Goal: Task Accomplishment & Management: Use online tool/utility

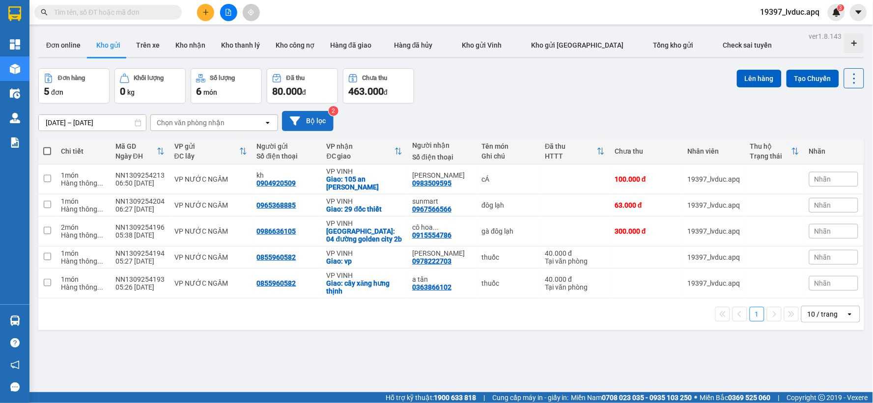
click at [303, 119] on button "Bộ lọc" at bounding box center [308, 121] width 52 height 20
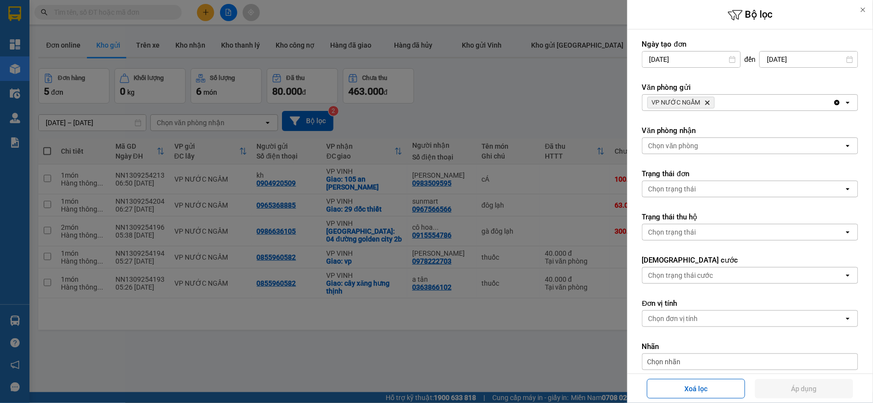
drag, startPoint x: 621, startPoint y: 104, endPoint x: 439, endPoint y: 91, distance: 182.2
click at [615, 105] on div at bounding box center [436, 201] width 873 height 403
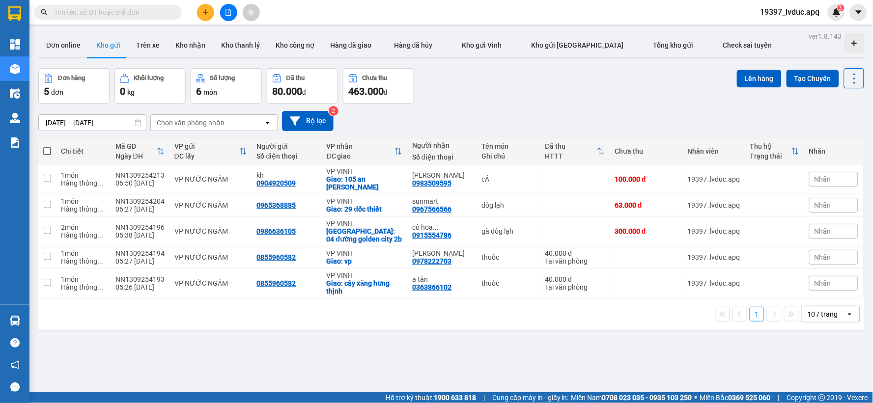
click at [234, 12] on button at bounding box center [228, 12] width 17 height 17
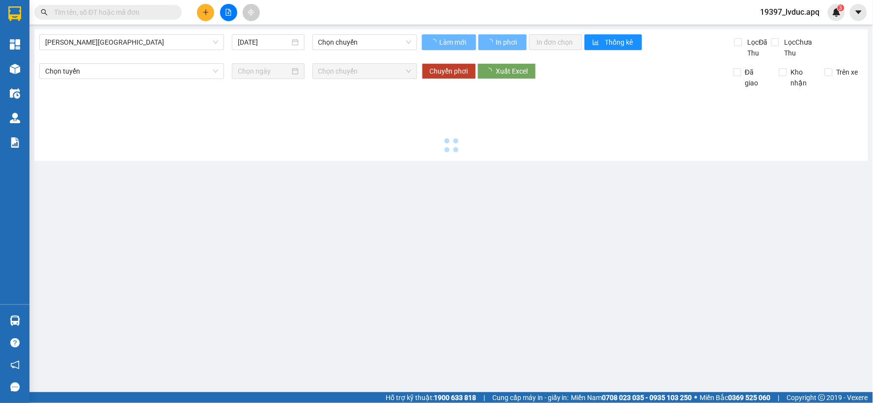
type input "[DATE]"
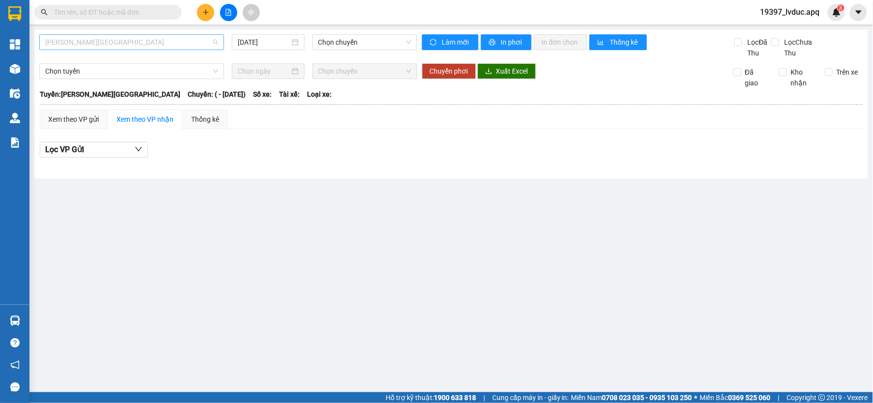
click at [154, 41] on span "[PERSON_NAME][GEOGRAPHIC_DATA]" at bounding box center [131, 42] width 173 height 15
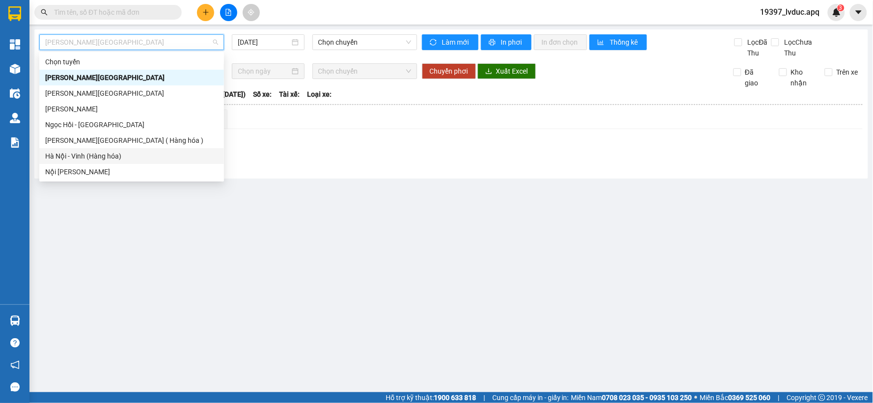
click at [70, 158] on div "Hà Nội - Vinh (Hàng hóa)" at bounding box center [131, 156] width 173 height 11
type input "[DATE]"
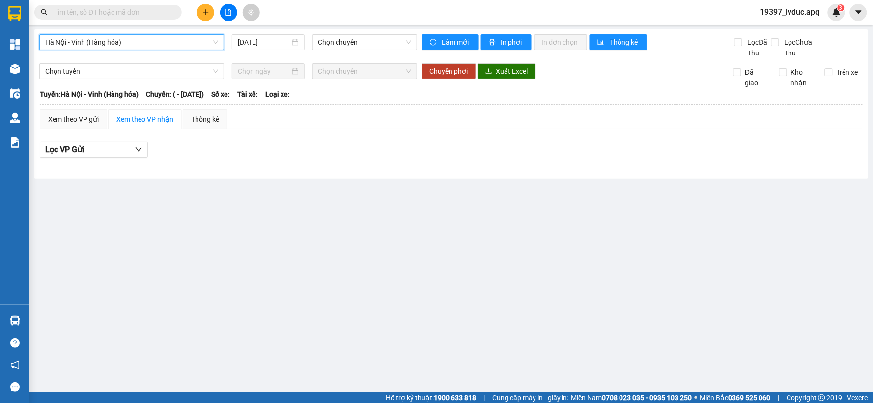
click at [200, 41] on span "Hà Nội - Vinh (Hàng hóa)" at bounding box center [131, 42] width 173 height 15
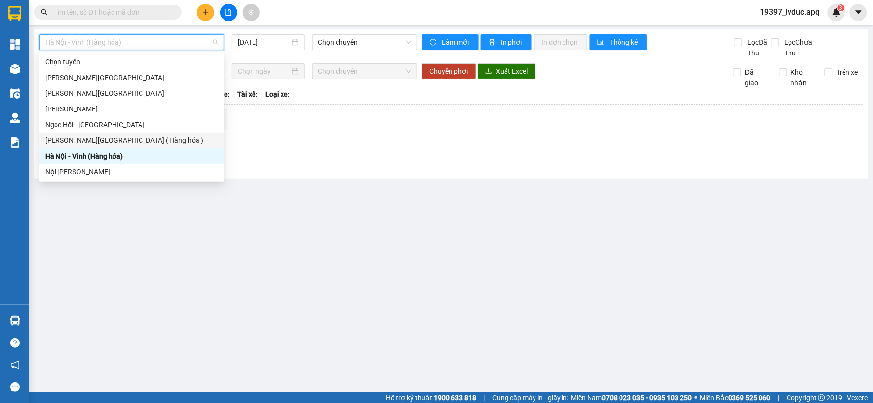
click at [113, 146] on div "Vinh - [GEOGRAPHIC_DATA] ( Hàng hóa )" at bounding box center [131, 141] width 185 height 16
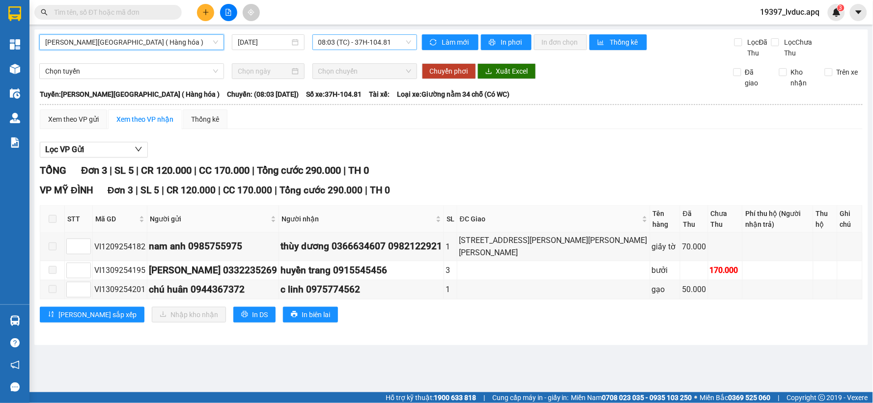
click at [331, 41] on span "08:03 (TC) - 37H-104.81" at bounding box center [364, 42] width 93 height 15
drag, startPoint x: 263, startPoint y: 38, endPoint x: 257, endPoint y: 50, distance: 13.4
click at [263, 38] on input "[DATE]" at bounding box center [264, 42] width 52 height 11
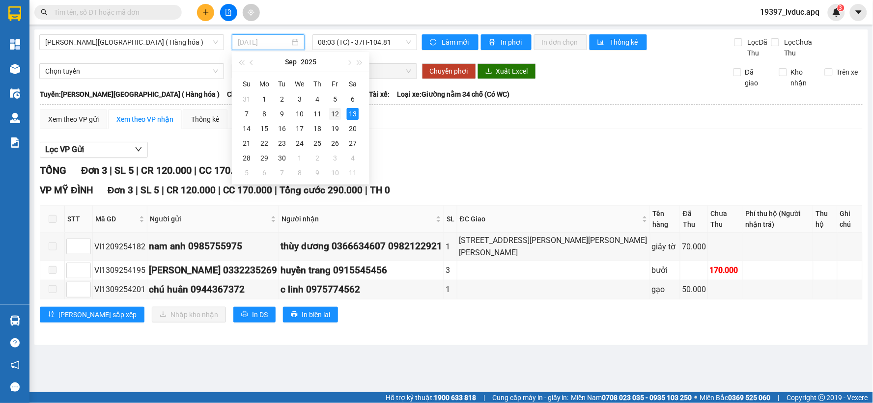
click at [332, 115] on div "12" at bounding box center [335, 114] width 12 height 12
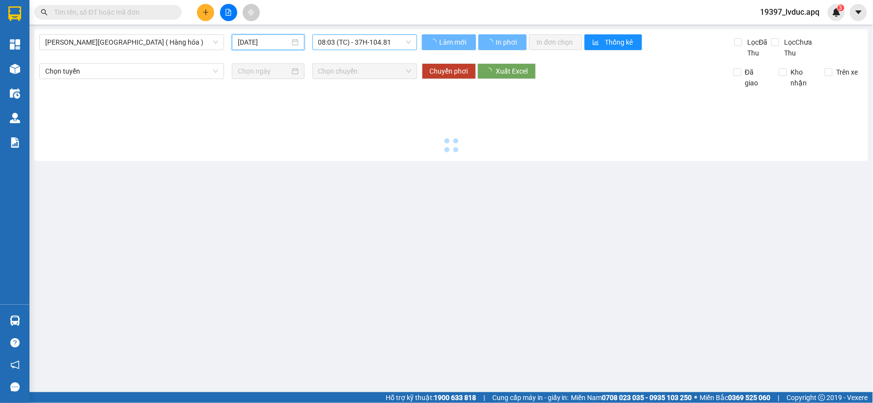
click at [395, 43] on span "08:03 (TC) - 37H-104.81" at bounding box center [364, 42] width 93 height 15
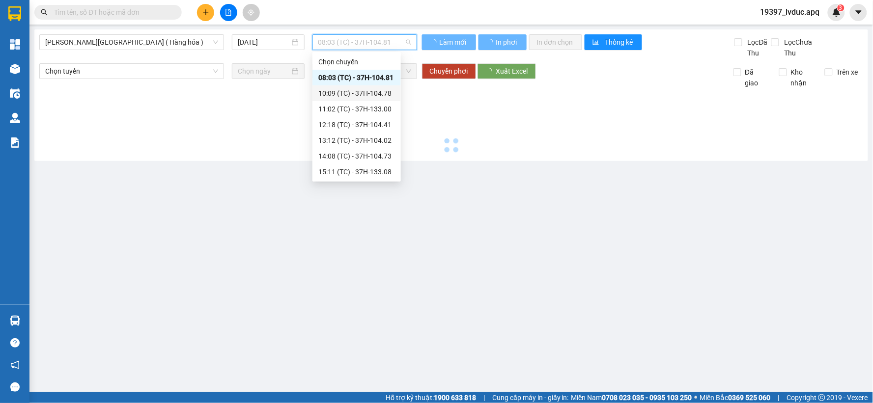
type input "[DATE]"
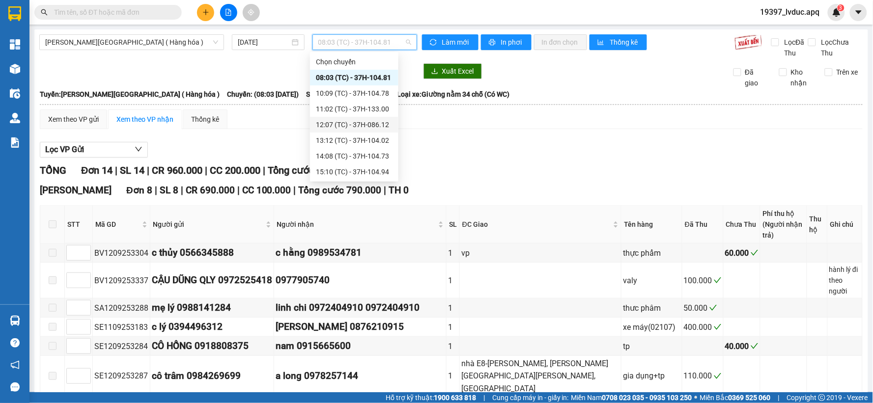
scroll to position [157, 0]
click at [366, 152] on div "23:07 (TC) - 37H-104.82" at bounding box center [354, 156] width 77 height 11
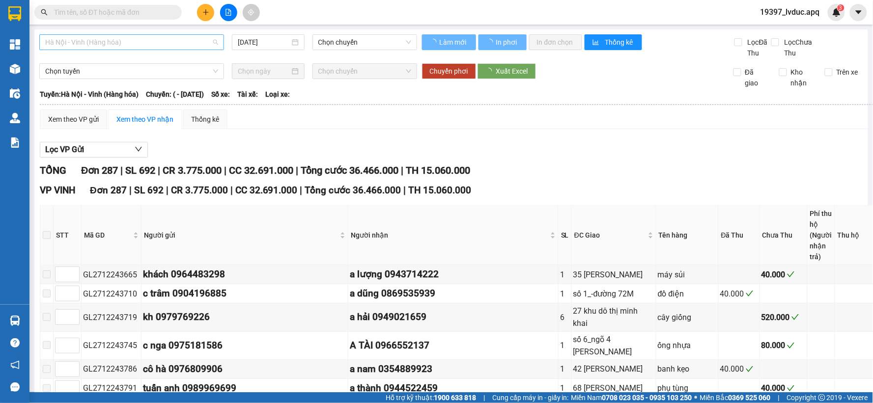
click at [169, 38] on span "Hà Nội - Vinh (Hàng hóa)" at bounding box center [131, 42] width 173 height 15
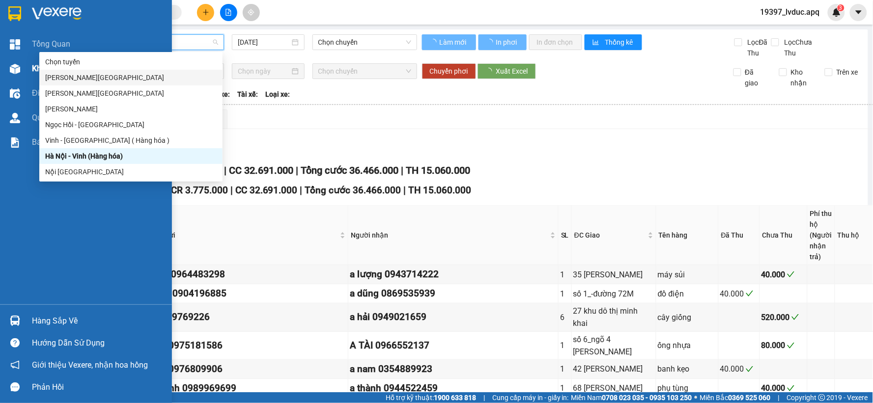
click at [13, 64] on img at bounding box center [15, 69] width 10 height 10
click at [13, 65] on img at bounding box center [15, 69] width 10 height 10
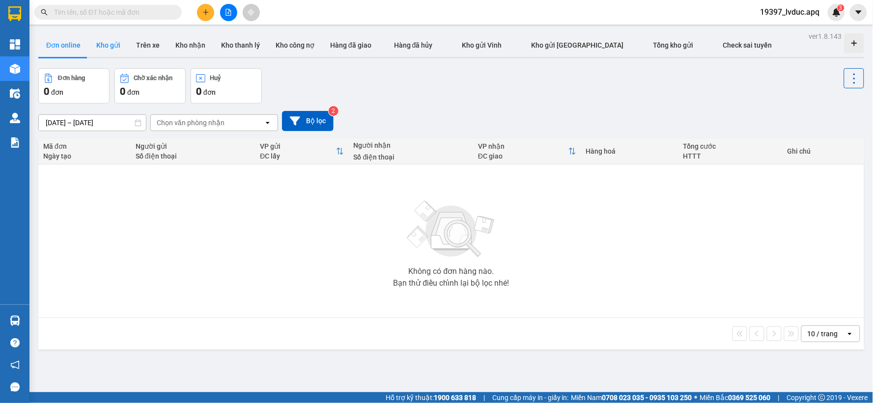
click at [119, 51] on button "Kho gửi" at bounding box center [108, 45] width 40 height 24
type input "[DATE] – [DATE]"
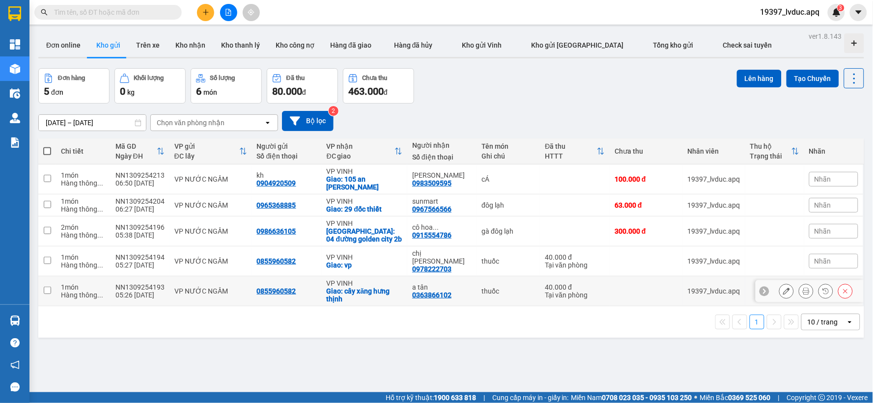
click at [164, 286] on td "NN1309254193 05:26 [DATE]" at bounding box center [140, 292] width 59 height 30
checkbox input "true"
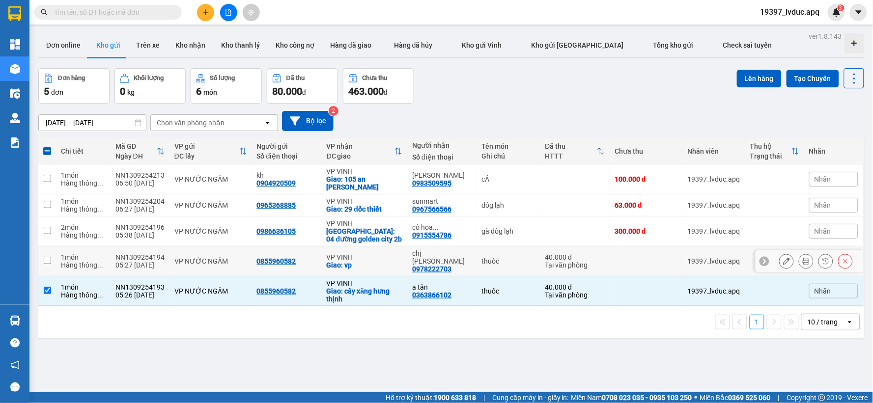
drag, startPoint x: 182, startPoint y: 262, endPoint x: 190, endPoint y: 236, distance: 27.7
click at [185, 253] on td "VP NƯỚC NGẦM" at bounding box center [211, 262] width 83 height 30
checkbox input "true"
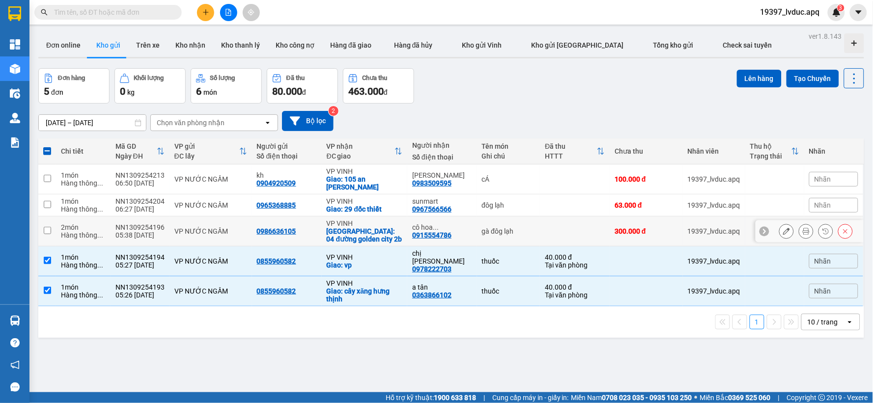
click at [192, 230] on div "VP NƯỚC NGẦM" at bounding box center [210, 232] width 73 height 8
checkbox input "true"
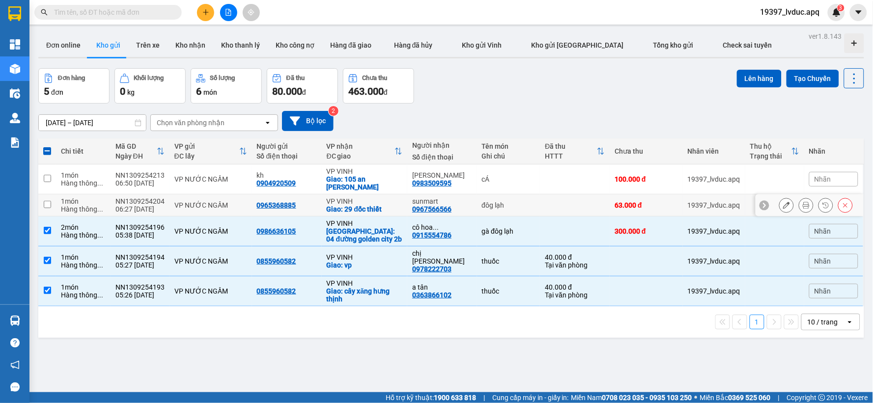
click at [222, 204] on div "VP NƯỚC NGẦM" at bounding box center [210, 205] width 73 height 8
checkbox input "true"
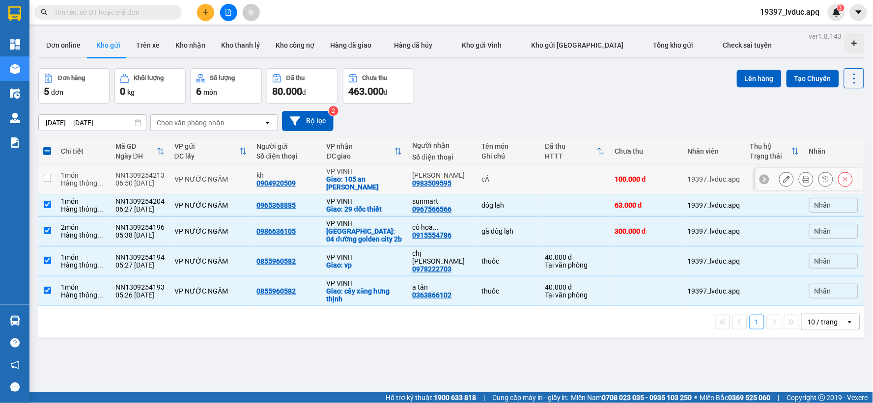
click at [222, 183] on div "VP NƯỚC NGẦM" at bounding box center [210, 179] width 73 height 8
checkbox input "true"
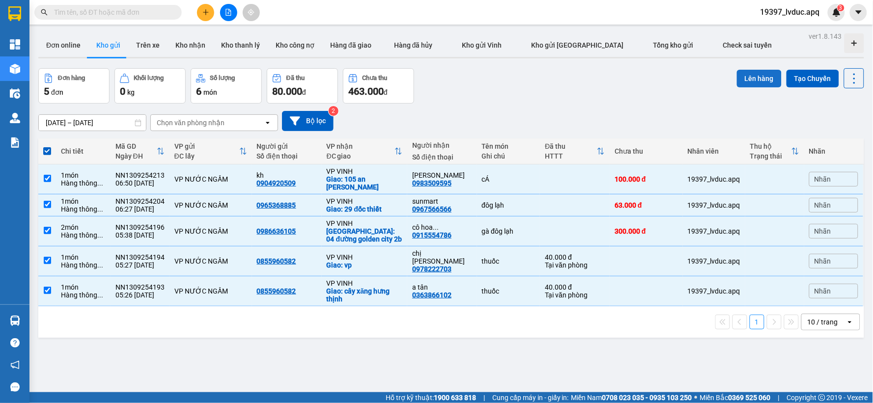
click at [748, 78] on button "Lên hàng" at bounding box center [759, 79] width 45 height 18
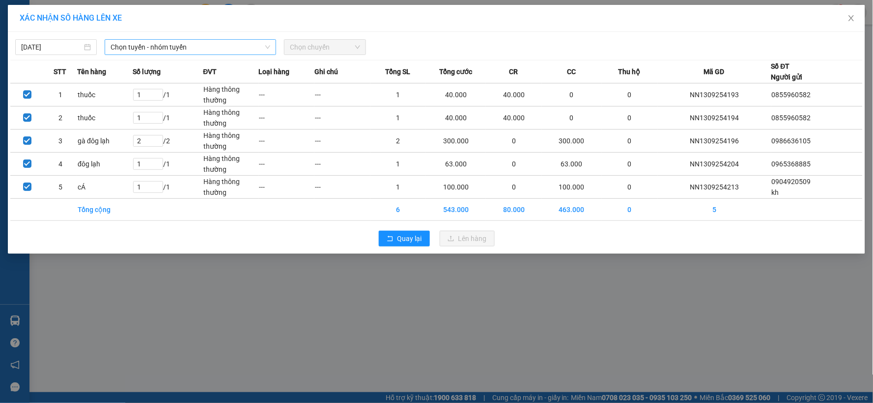
click at [204, 43] on span "Chọn tuyến - nhóm tuyến" at bounding box center [191, 47] width 160 height 15
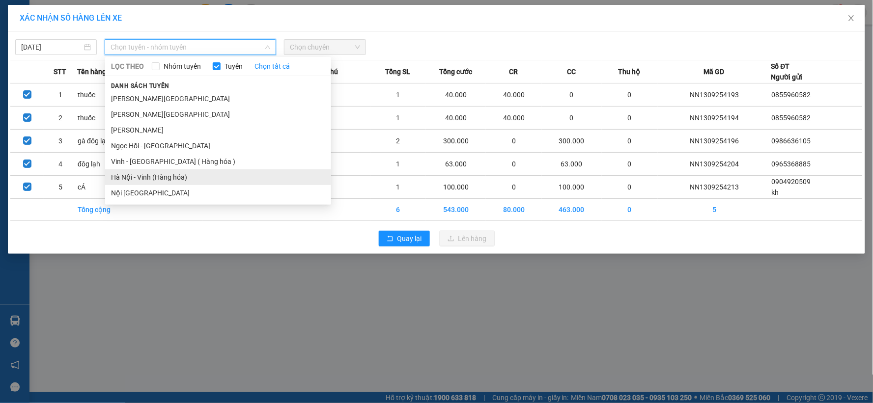
drag, startPoint x: 162, startPoint y: 176, endPoint x: 136, endPoint y: 144, distance: 41.2
click at [162, 173] on li "Hà Nội - Vinh (Hàng hóa)" at bounding box center [218, 178] width 226 height 16
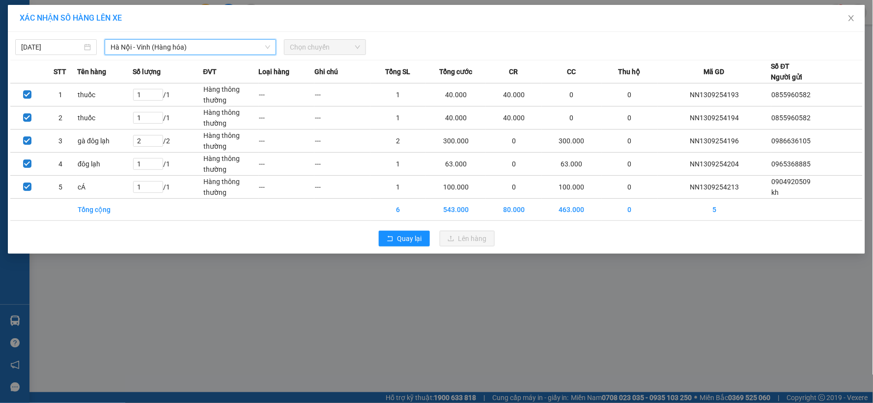
click at [322, 50] on span "Chọn chuyến" at bounding box center [325, 47] width 70 height 15
click at [362, 47] on div "Chọn chuyến" at bounding box center [325, 47] width 82 height 16
click at [355, 82] on div "08:30 (TC) - 37C-086.38" at bounding box center [328, 82] width 77 height 11
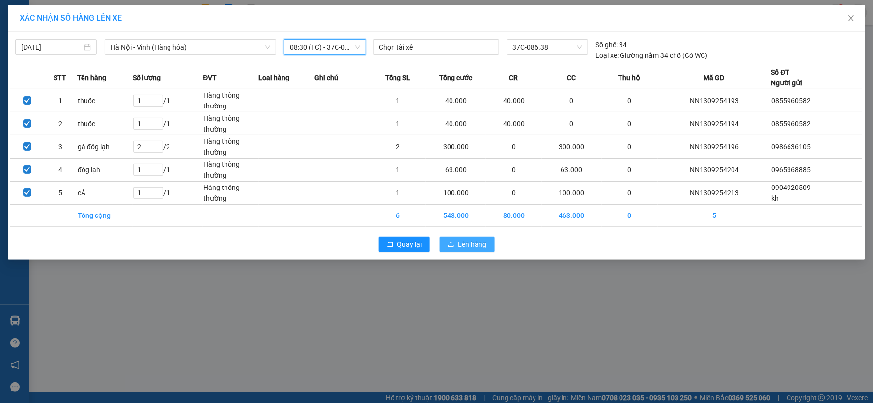
click at [466, 244] on span "Lên hàng" at bounding box center [472, 244] width 29 height 11
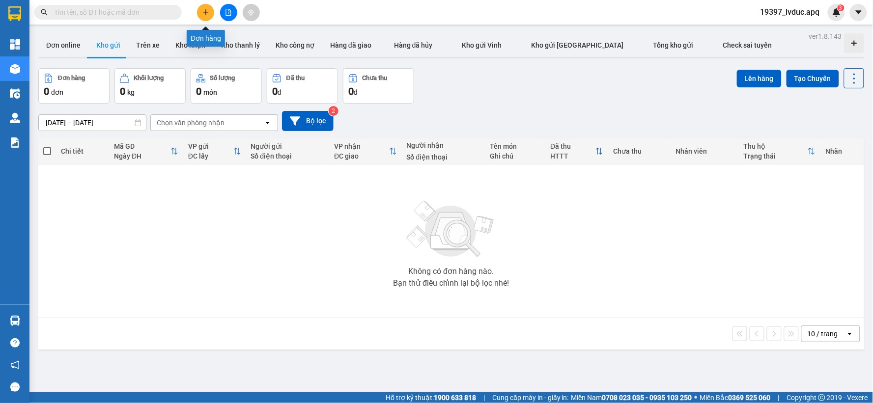
click at [208, 10] on button at bounding box center [205, 12] width 17 height 17
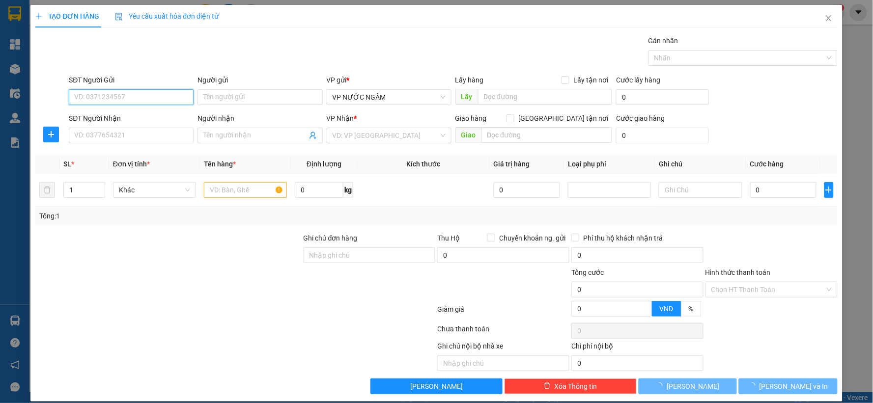
click at [177, 100] on input "SĐT Người Gửi" at bounding box center [131, 97] width 125 height 16
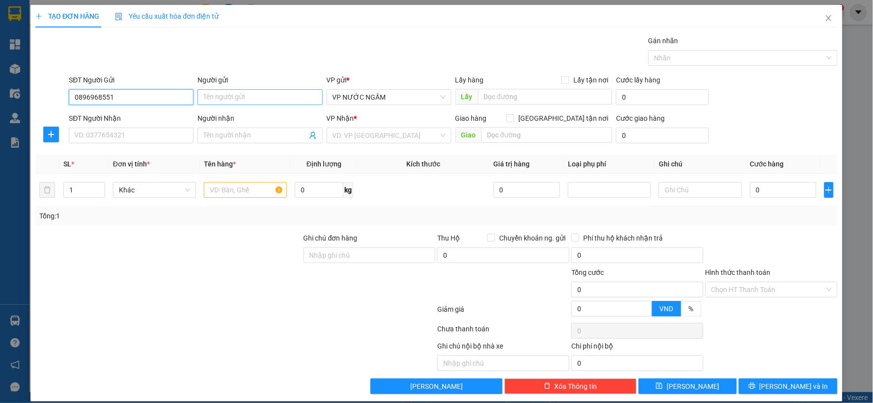
type input "0896968551"
click at [229, 100] on input "Người gửi" at bounding box center [260, 97] width 125 height 16
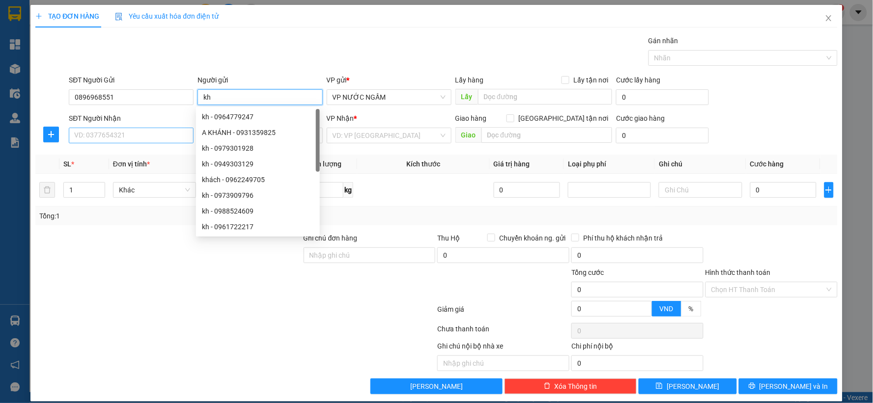
type input "kh"
click at [140, 139] on input "SĐT Người Nhận" at bounding box center [131, 136] width 125 height 16
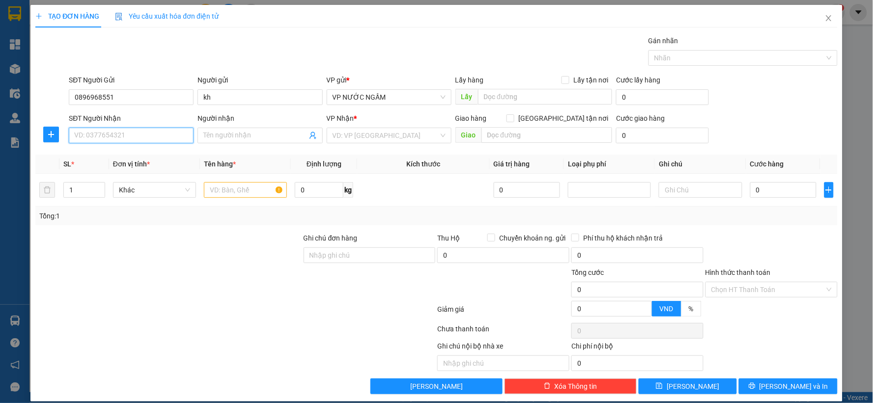
click at [141, 138] on input "SĐT Người Nhận" at bounding box center [131, 136] width 125 height 16
click at [129, 139] on input "SĐT Người Nhận" at bounding box center [131, 136] width 125 height 16
click at [81, 155] on div "0375918904 - [PERSON_NAME]" at bounding box center [130, 155] width 112 height 11
type input "0375918904"
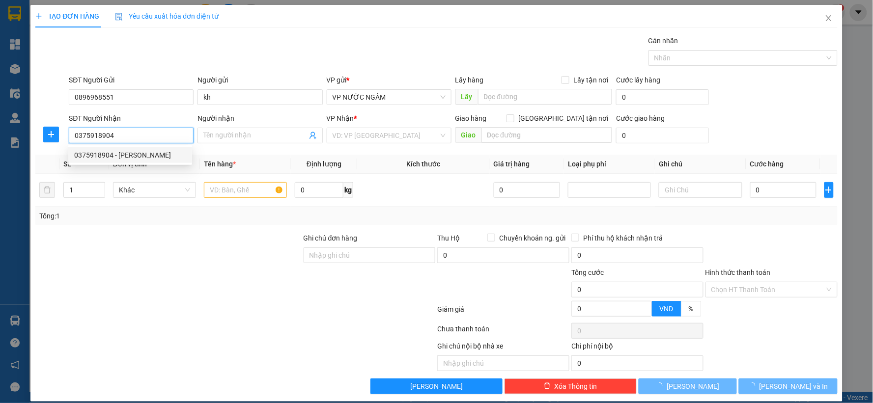
type input "c luân"
checkbox input "true"
type input "vp"
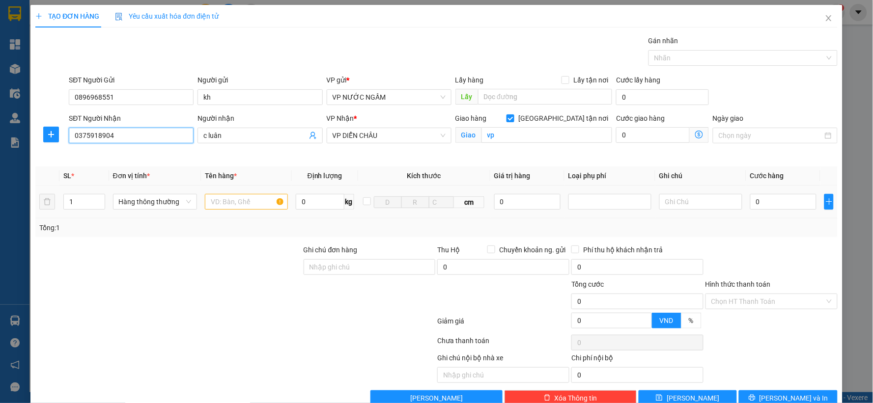
type input "0375918904"
click at [237, 202] on input "text" at bounding box center [246, 202] width 83 height 16
type input "cá"
click at [787, 199] on input "0" at bounding box center [783, 202] width 66 height 16
type input "5"
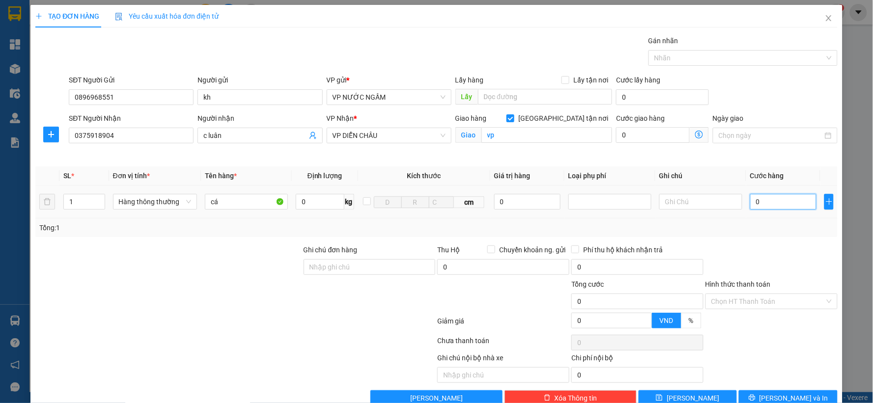
type input "5"
type input "50"
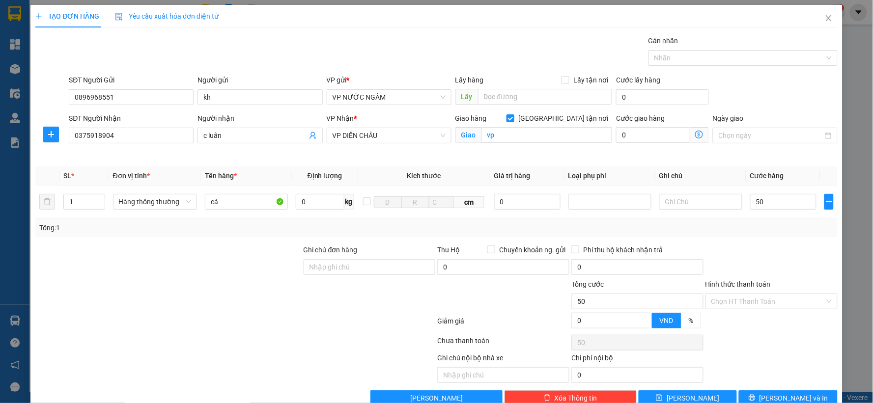
type input "50.000"
click at [762, 257] on div at bounding box center [772, 262] width 134 height 34
click at [811, 399] on button "[PERSON_NAME] và In" at bounding box center [788, 399] width 99 height 16
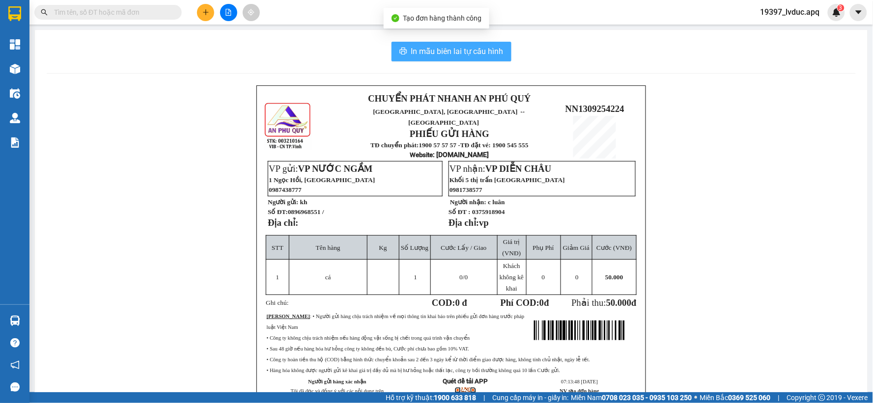
click at [411, 52] on span "In mẫu biên lai tự cấu hình" at bounding box center [457, 51] width 92 height 12
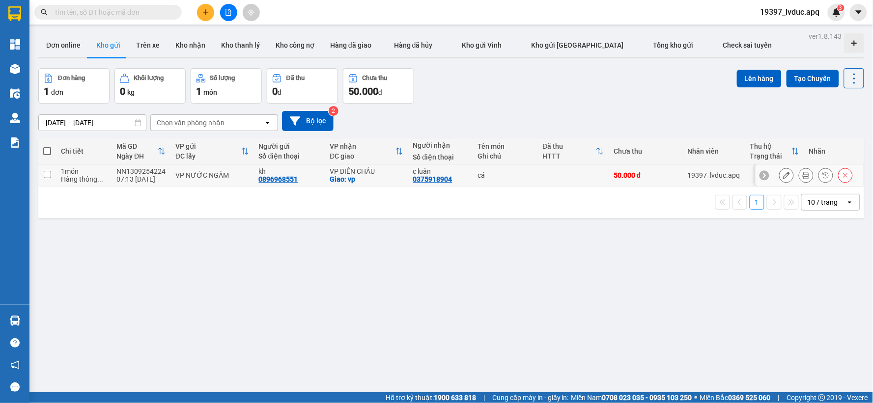
click at [538, 175] on td at bounding box center [573, 176] width 71 height 22
checkbox input "true"
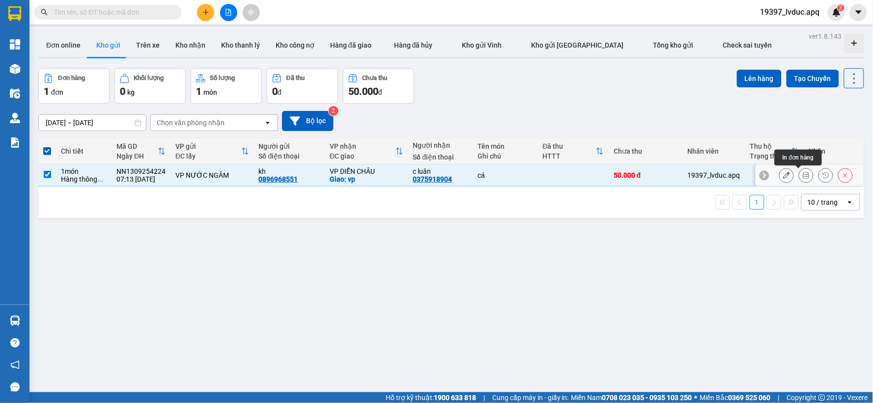
click at [803, 176] on icon at bounding box center [806, 175] width 7 height 7
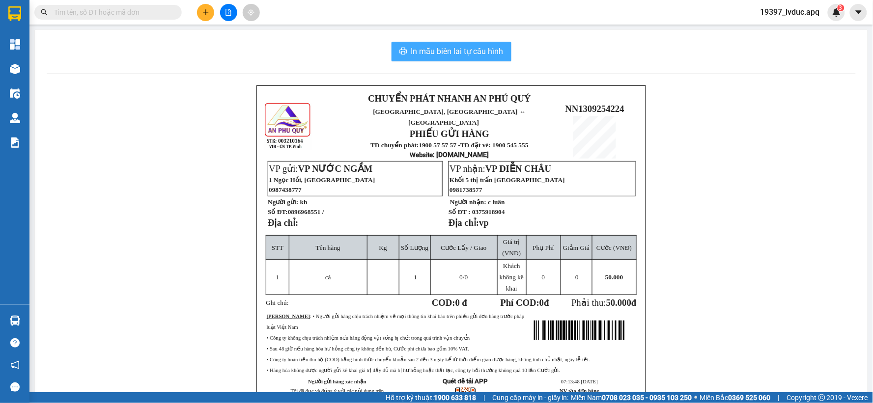
click at [460, 50] on span "In mẫu biên lai tự cấu hình" at bounding box center [457, 51] width 92 height 12
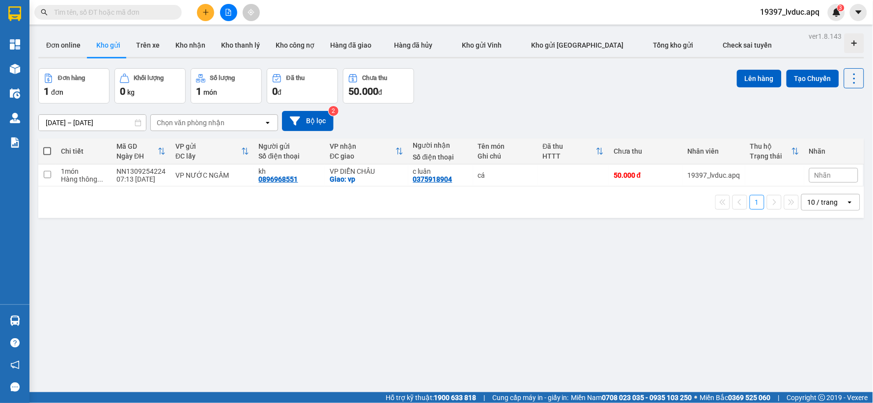
click at [205, 17] on button at bounding box center [205, 12] width 17 height 17
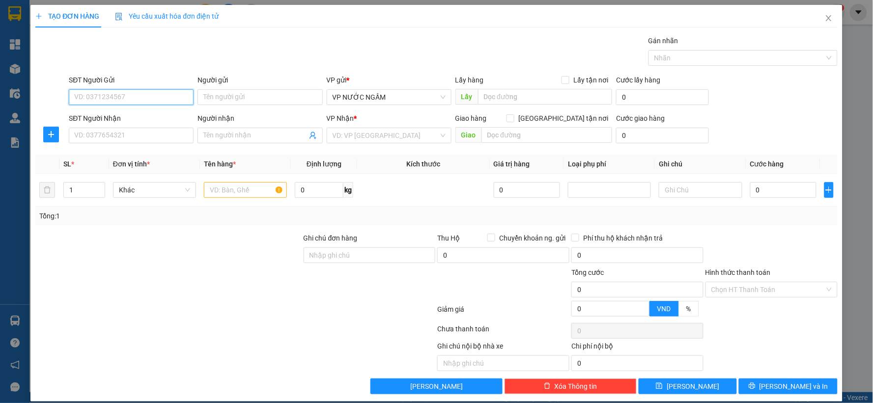
click at [183, 102] on input "SĐT Người Gửi" at bounding box center [131, 97] width 125 height 16
click at [129, 109] on div "0344072708" at bounding box center [130, 117] width 124 height 16
type input "0344072708"
click at [121, 135] on input "SĐT Người Nhận" at bounding box center [131, 136] width 125 height 16
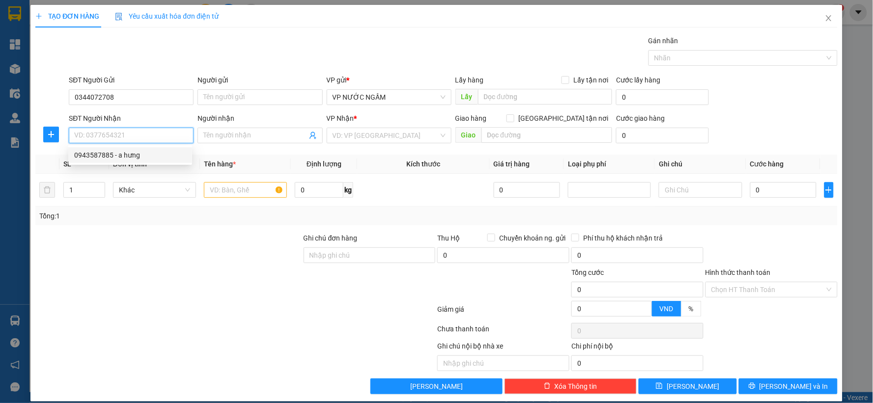
click at [123, 152] on div "0943587885 - a hưng" at bounding box center [130, 155] width 112 height 11
type input "0943587885"
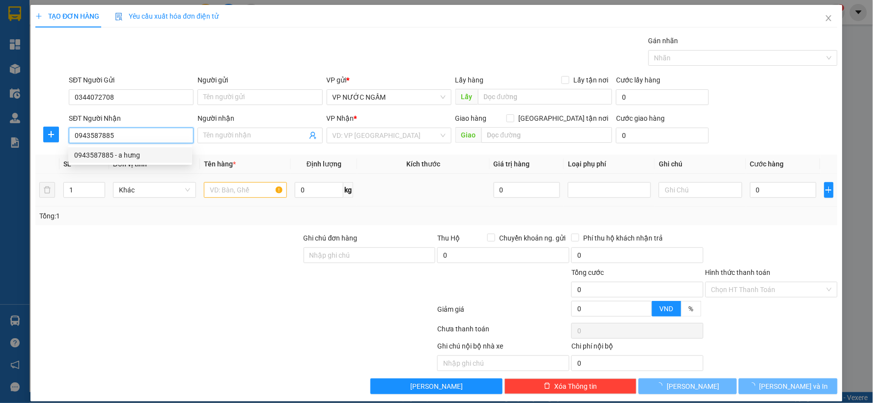
type input "a hưng"
checkbox input "true"
type input "số 5 [PERSON_NAME]"
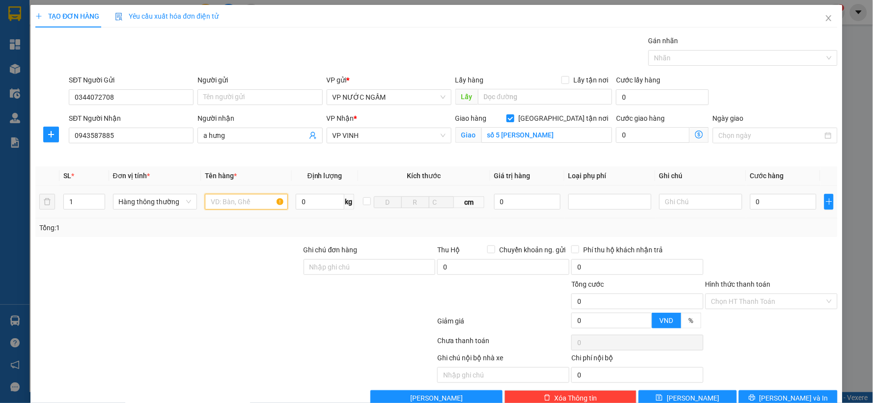
click at [259, 203] on input "text" at bounding box center [246, 202] width 83 height 16
type input "c"
type input "cá"
click at [784, 200] on input "0" at bounding box center [783, 202] width 66 height 16
click at [780, 202] on input "0" at bounding box center [783, 202] width 66 height 16
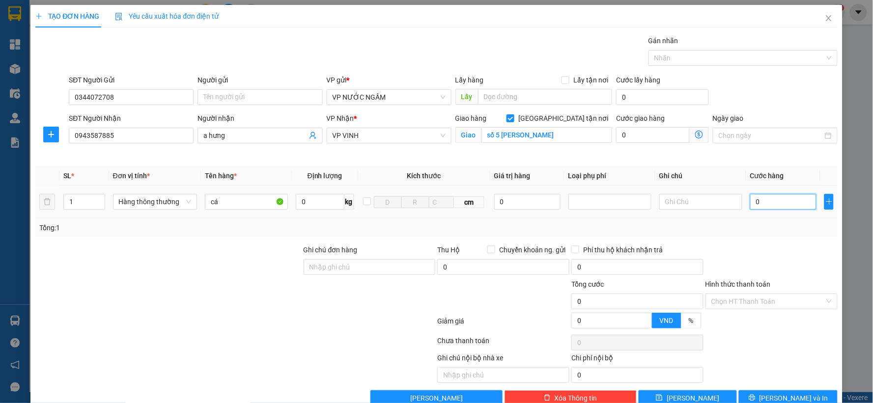
type input "80"
click at [775, 233] on div "Tổng: 1" at bounding box center [436, 228] width 795 height 11
click at [758, 396] on button "[PERSON_NAME] và In" at bounding box center [788, 399] width 99 height 16
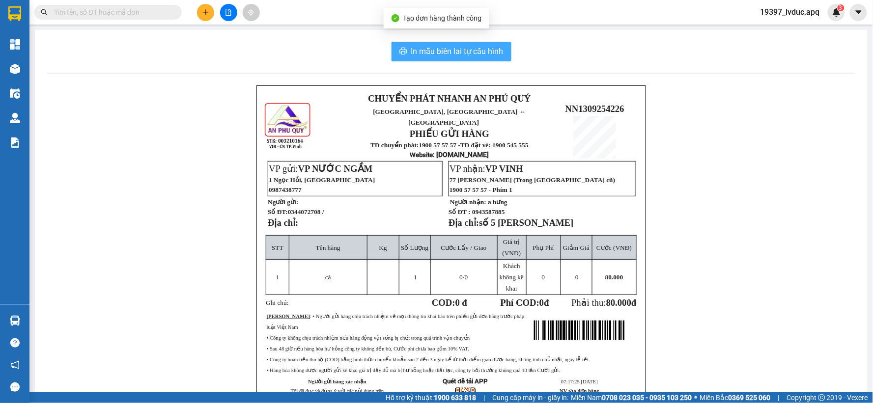
click at [445, 48] on span "In mẫu biên lai tự cấu hình" at bounding box center [457, 51] width 92 height 12
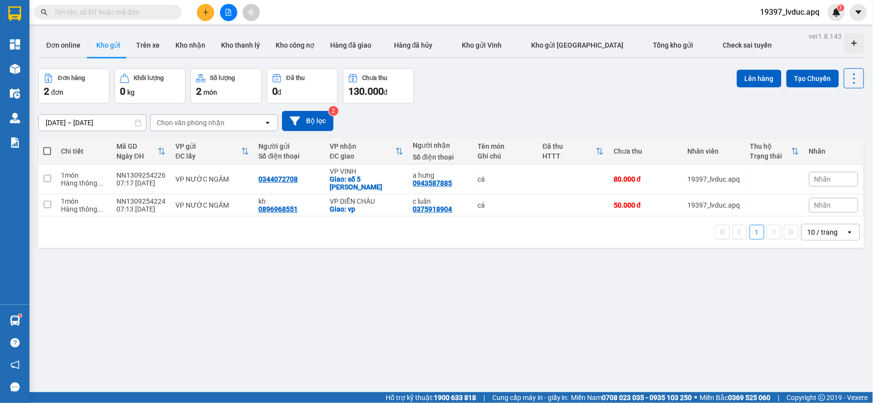
click at [48, 151] on span at bounding box center [47, 151] width 8 height 8
click at [47, 146] on input "checkbox" at bounding box center [47, 146] width 0 height 0
checkbox input "true"
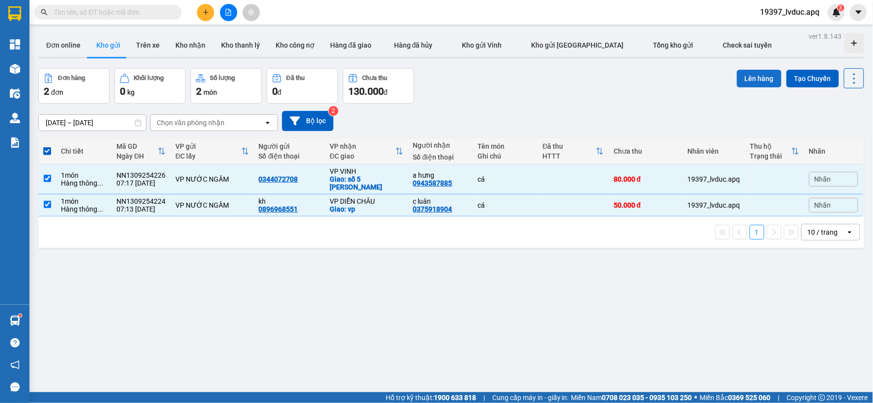
click at [750, 78] on button "Lên hàng" at bounding box center [759, 79] width 45 height 18
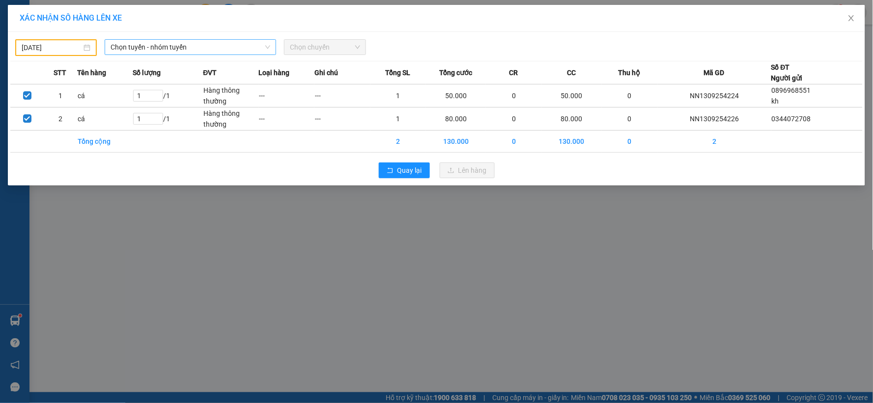
click at [129, 47] on span "Chọn tuyến - nhóm tuyến" at bounding box center [191, 47] width 160 height 15
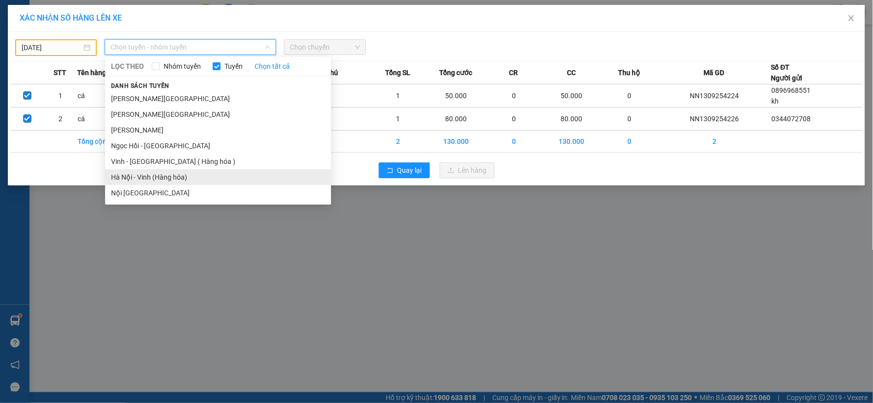
click at [159, 174] on li "Hà Nội - Vinh (Hàng hóa)" at bounding box center [218, 178] width 226 height 16
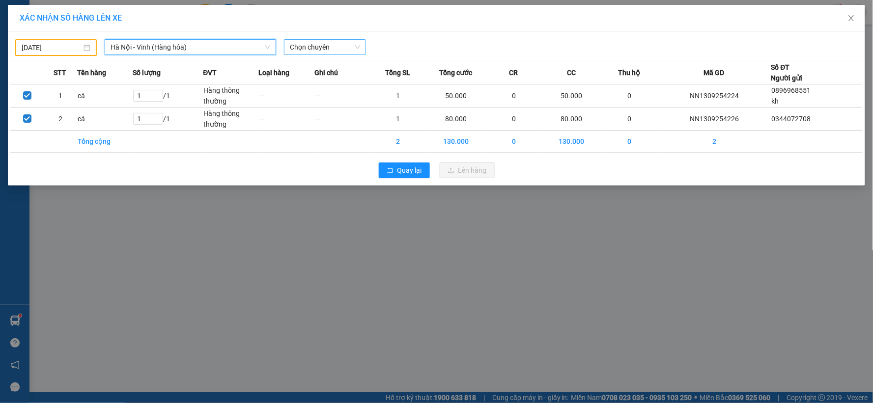
click at [315, 46] on span "Chọn chuyến" at bounding box center [325, 47] width 70 height 15
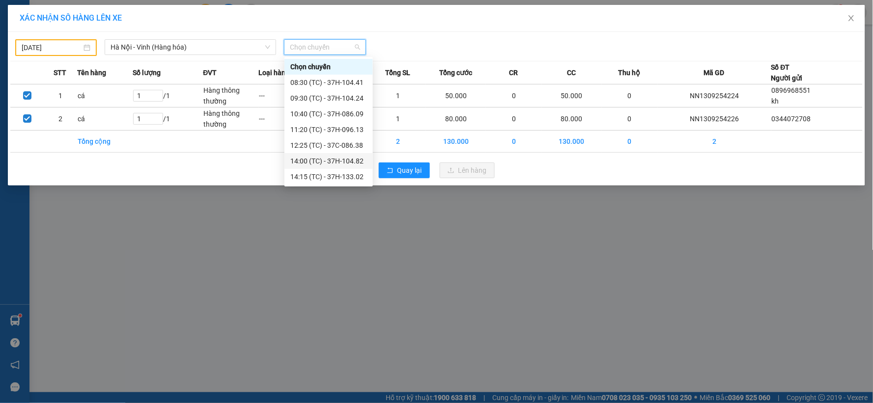
drag, startPoint x: 272, startPoint y: 313, endPoint x: 270, endPoint y: 307, distance: 6.2
click at [270, 307] on div "XÁC NHẬN SỐ HÀNG LÊN XE [DATE] [GEOGRAPHIC_DATA] - [GEOGRAPHIC_DATA] (Hàng hóa)…" at bounding box center [436, 201] width 873 height 403
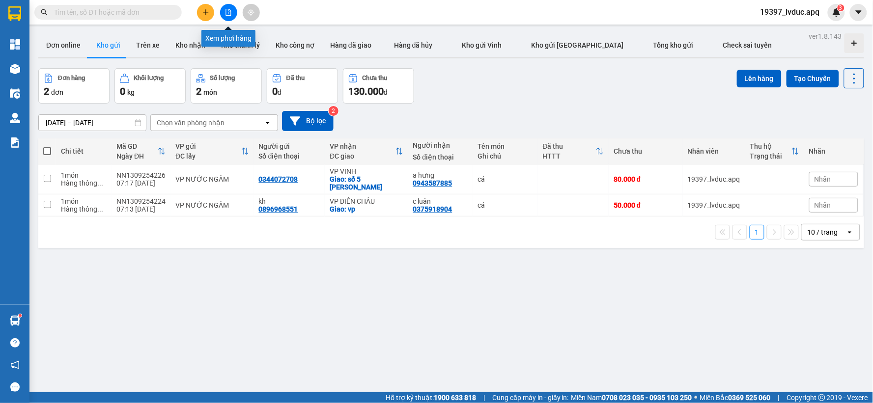
click at [225, 16] on button at bounding box center [228, 12] width 17 height 17
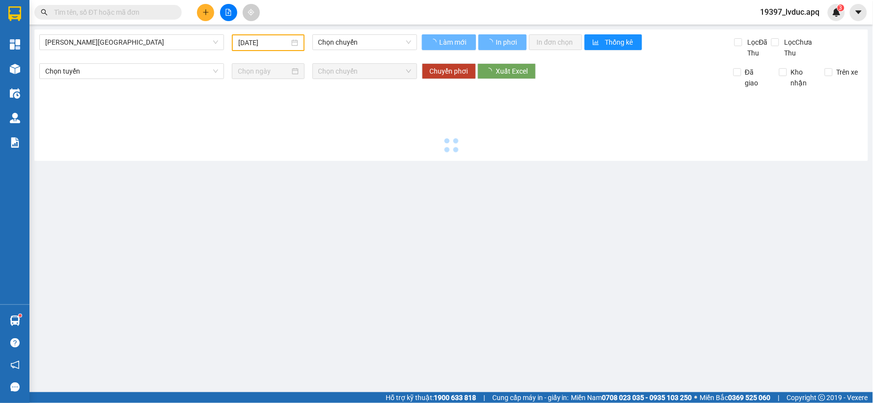
type input "[DATE]"
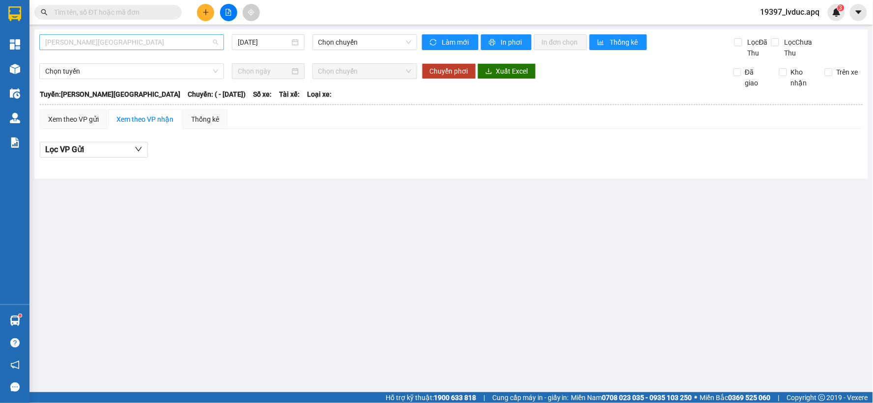
click at [133, 45] on span "[PERSON_NAME][GEOGRAPHIC_DATA]" at bounding box center [131, 42] width 173 height 15
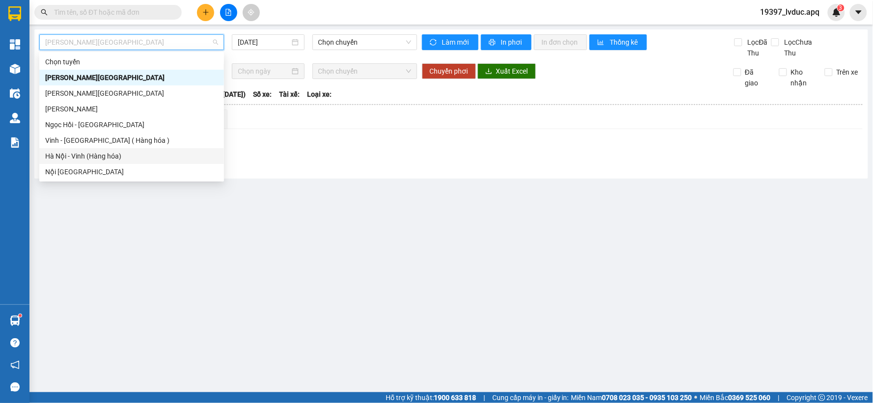
click at [110, 151] on div "Hà Nội - Vinh (Hàng hóa)" at bounding box center [131, 156] width 173 height 11
type input "[DATE]"
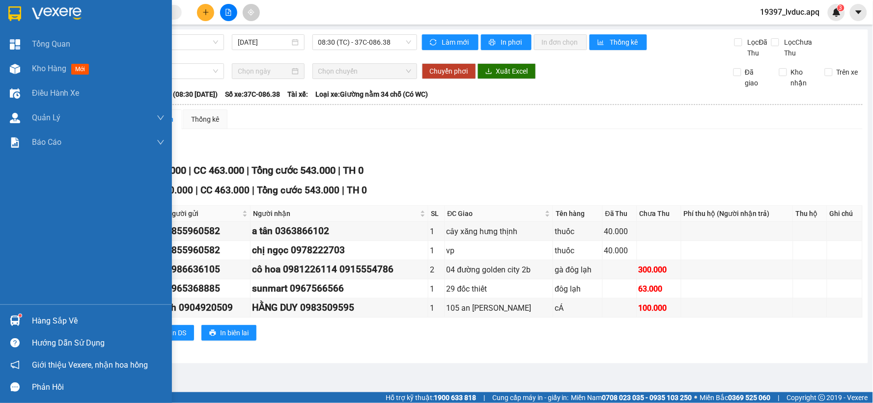
click at [19, 6] on img at bounding box center [14, 13] width 13 height 15
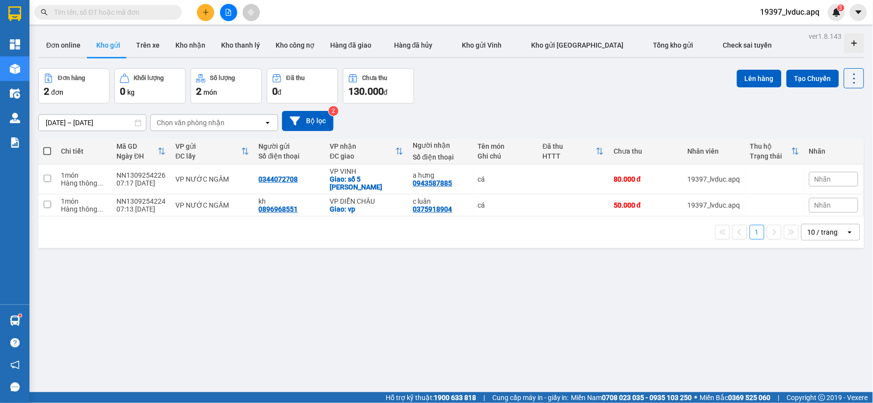
click at [54, 125] on input "[DATE] – [DATE]" at bounding box center [92, 123] width 107 height 16
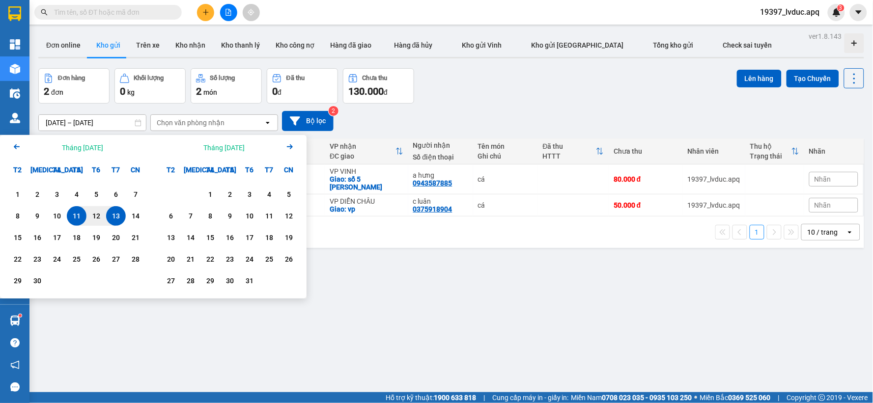
click at [117, 213] on div "13" at bounding box center [116, 216] width 14 height 12
type input "[DATE] – / /"
click at [514, 119] on div "[DATE] – / / Press the down arrow key to interact with the calendar and select …" at bounding box center [451, 121] width 826 height 20
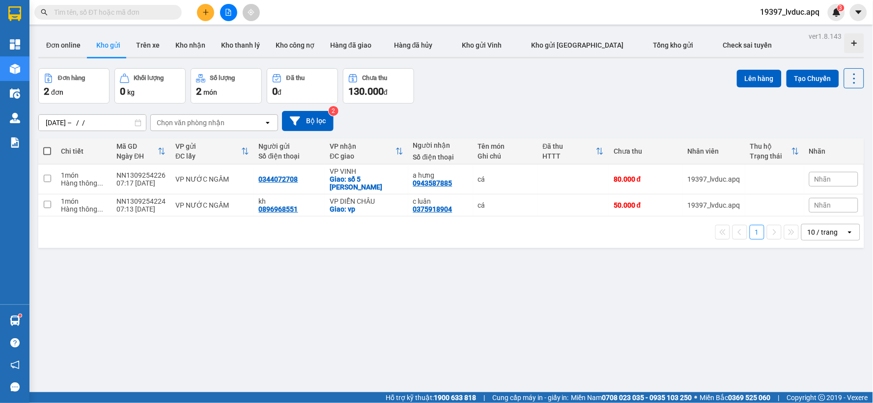
click at [48, 154] on span at bounding box center [47, 151] width 8 height 8
click at [47, 146] on input "checkbox" at bounding box center [47, 146] width 0 height 0
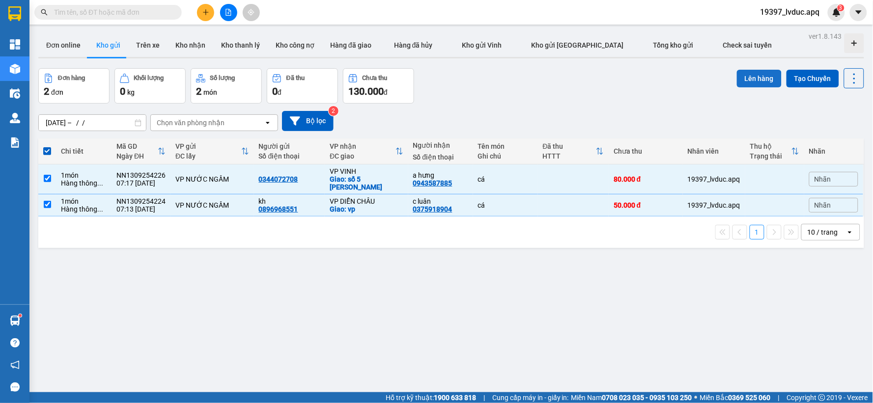
click at [759, 79] on button "Lên hàng" at bounding box center [759, 79] width 45 height 18
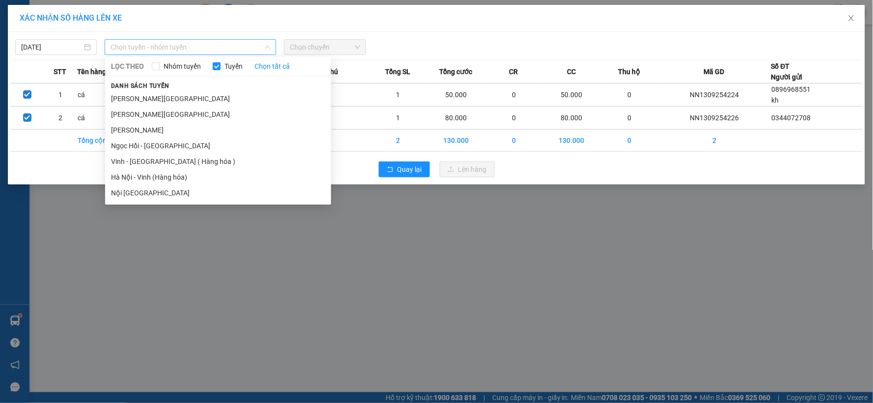
click at [152, 44] on span "Chọn tuyến - nhóm tuyến" at bounding box center [191, 47] width 160 height 15
click at [145, 172] on li "Hà Nội - Vinh (Hàng hóa)" at bounding box center [218, 178] width 226 height 16
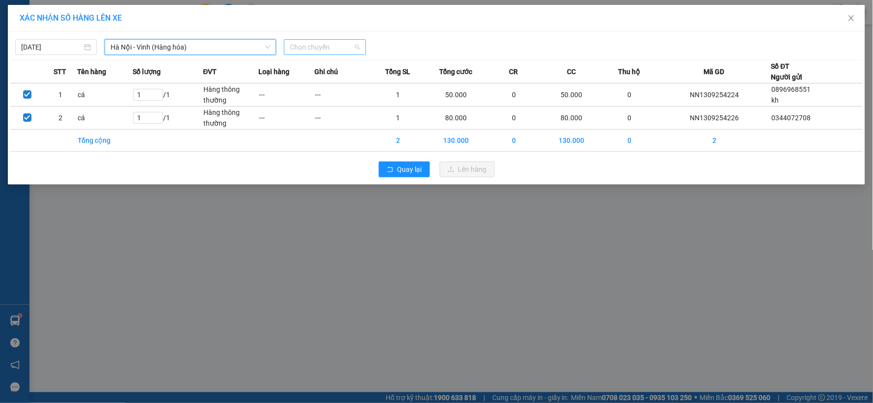
click at [332, 42] on span "Chọn chuyến" at bounding box center [325, 47] width 70 height 15
click at [332, 82] on div "08:30 (TC) - 37C-086.38" at bounding box center [328, 82] width 77 height 11
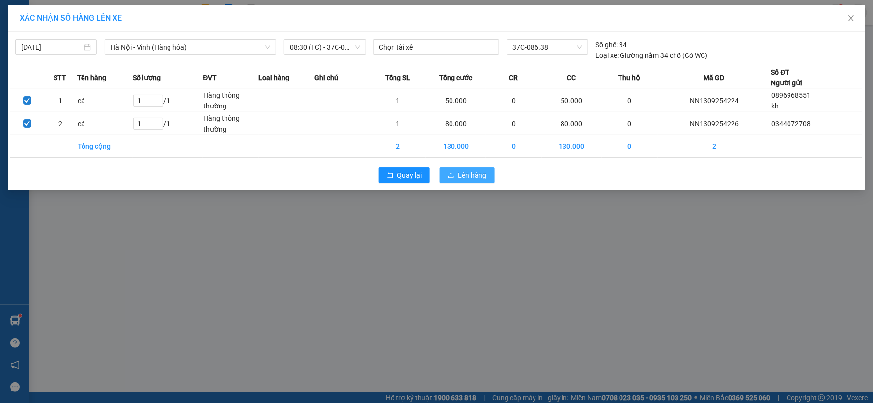
click at [474, 174] on span "Lên hàng" at bounding box center [472, 175] width 29 height 11
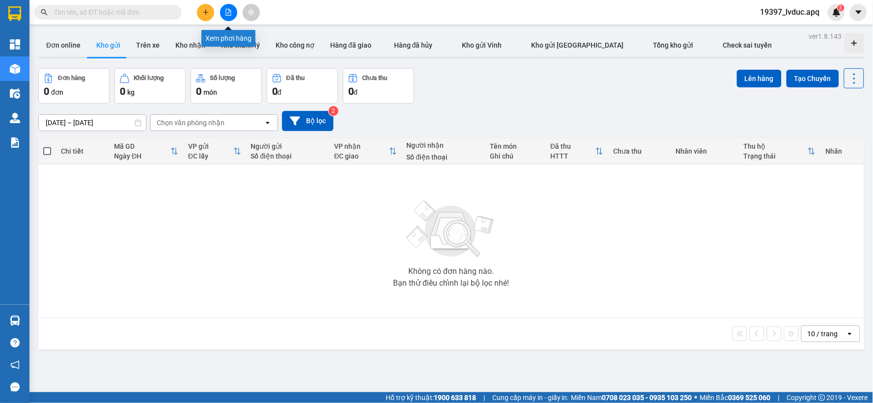
click at [226, 9] on icon "file-add" at bounding box center [228, 12] width 5 height 7
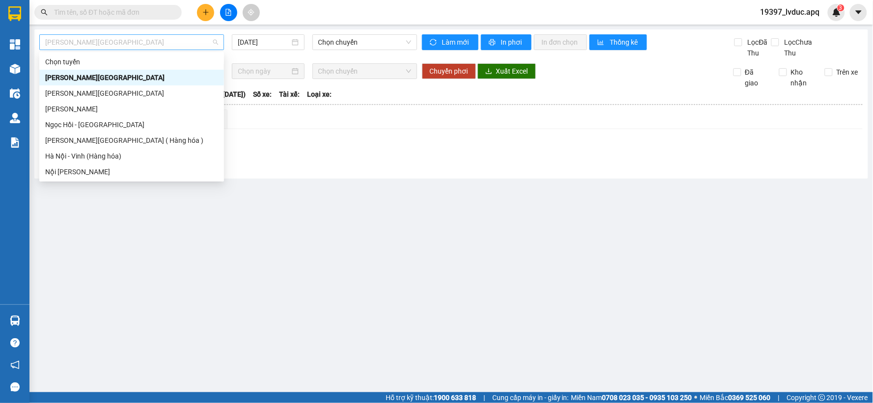
click at [141, 41] on span "[PERSON_NAME][GEOGRAPHIC_DATA]" at bounding box center [131, 42] width 173 height 15
click at [106, 154] on div "Hà Nội - Vinh (Hàng hóa)" at bounding box center [131, 156] width 173 height 11
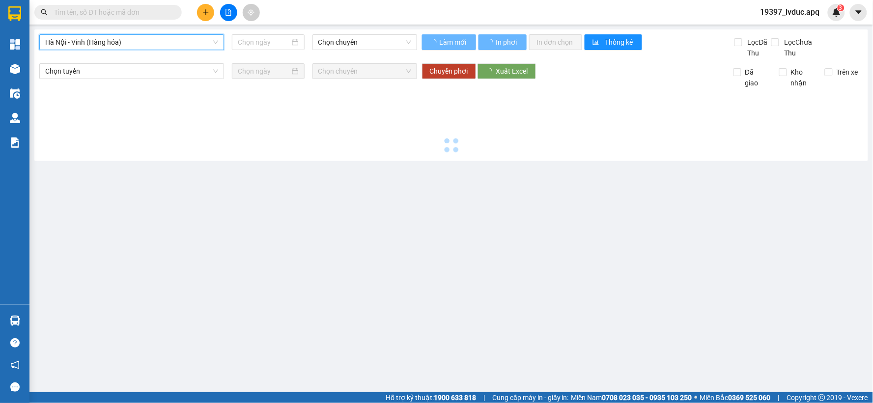
type input "[DATE]"
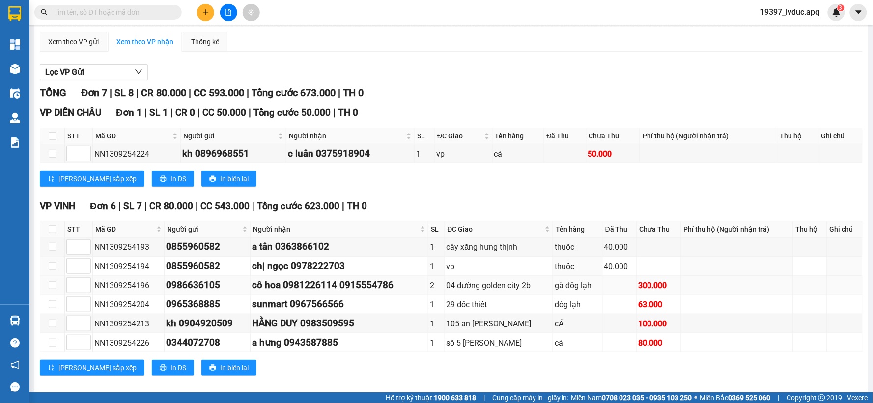
scroll to position [90, 0]
